Goal: Entertainment & Leisure: Consume media (video, audio)

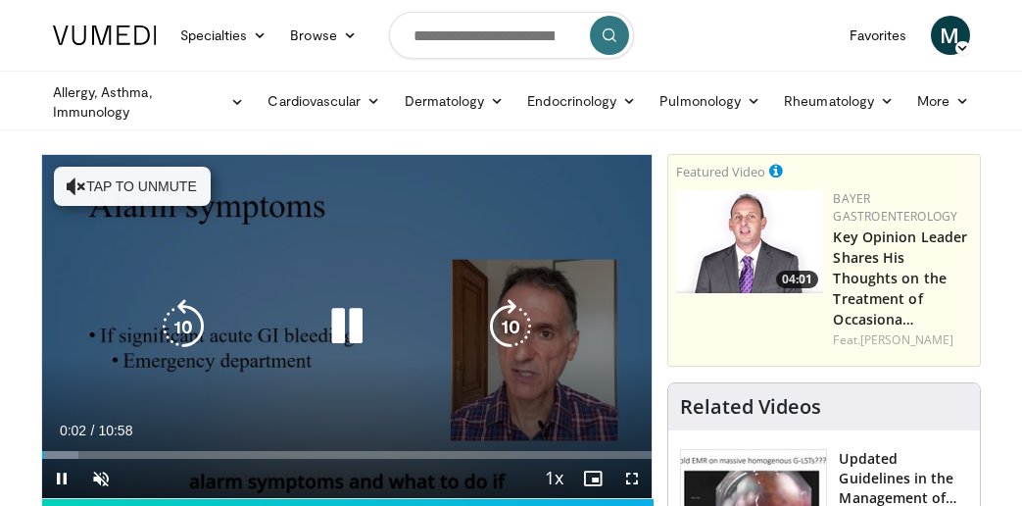
click at [99, 191] on div "10 seconds Tap to unmute" at bounding box center [347, 326] width 611 height 343
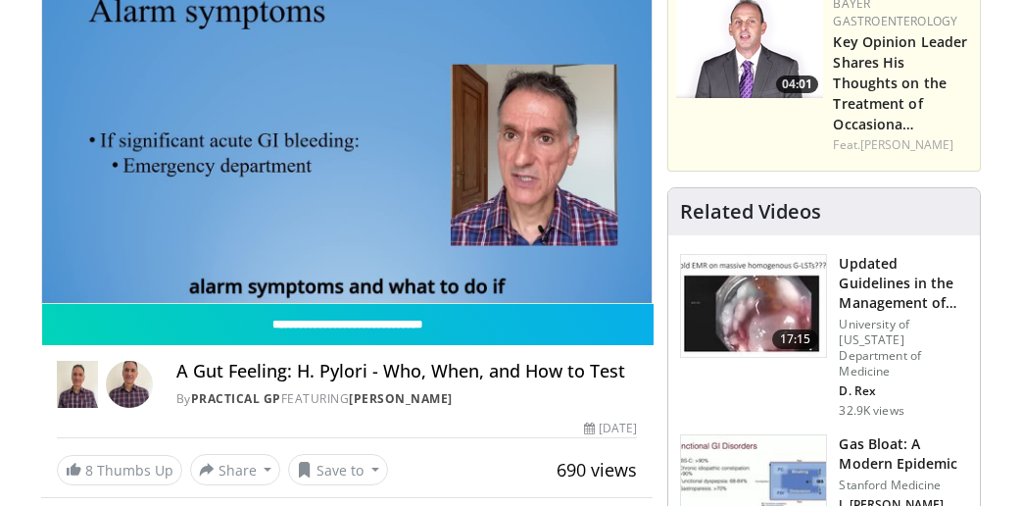
scroll to position [196, 0]
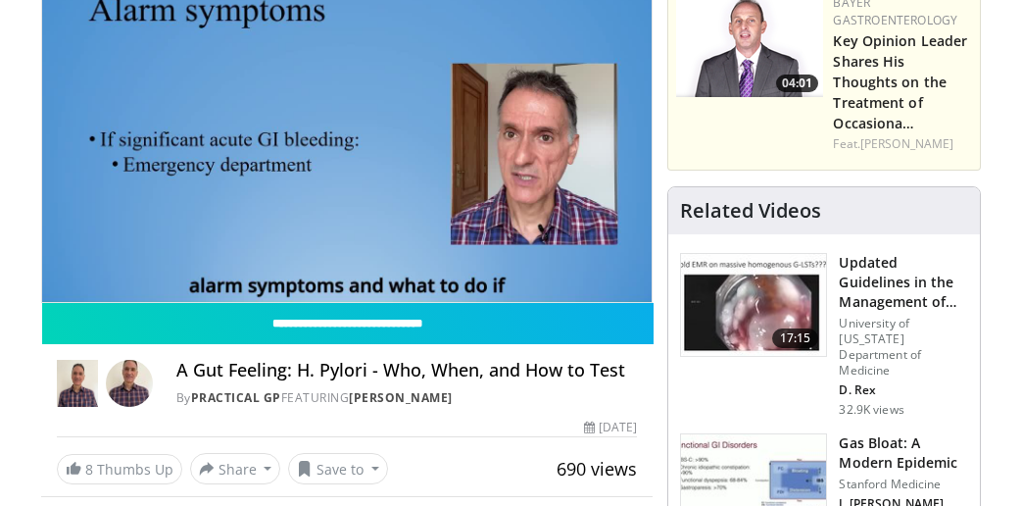
click at [593, 302] on span "Video Player" at bounding box center [592, 321] width 39 height 39
